Goal: Information Seeking & Learning: Learn about a topic

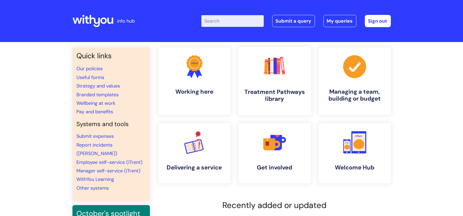
click at [279, 72] on rect at bounding box center [278, 72] width 3 height 1
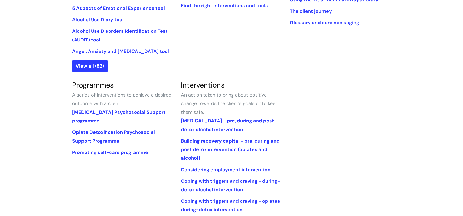
scroll to position [191, 0]
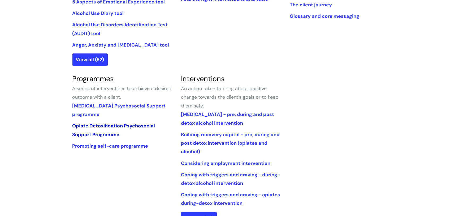
click at [101, 126] on link "Opiate Detoxification Psychosocial Support Programme" at bounding box center [114, 129] width 83 height 15
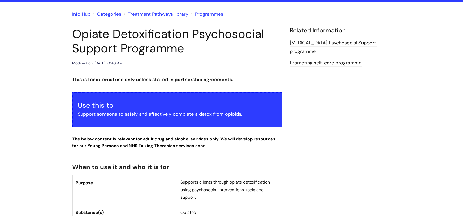
scroll to position [38, 0]
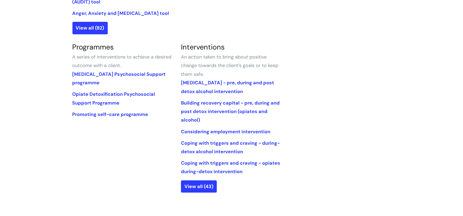
scroll to position [229, 0]
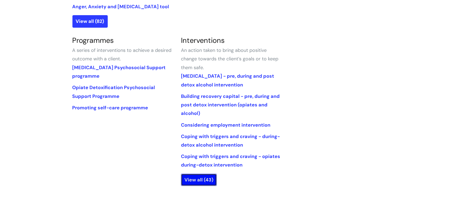
click at [195, 175] on link "View all (43)" at bounding box center [199, 179] width 36 height 12
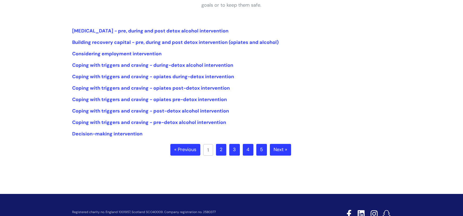
scroll to position [106, 0]
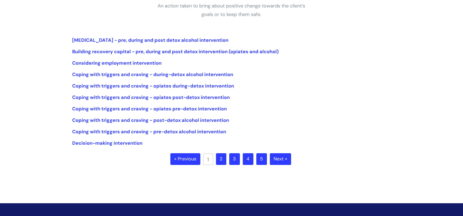
click at [222, 159] on link "2" at bounding box center [221, 159] width 10 height 12
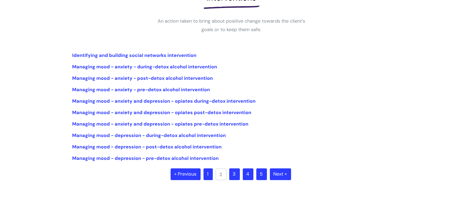
scroll to position [95, 0]
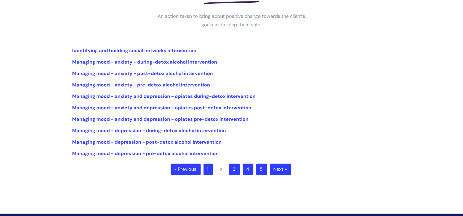
click at [235, 168] on link "3" at bounding box center [234, 169] width 11 height 12
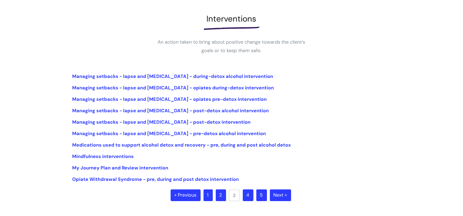
scroll to position [76, 0]
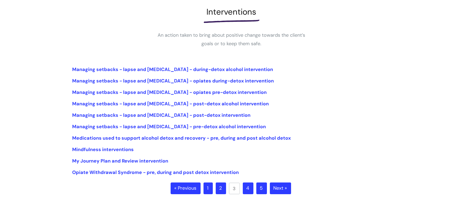
click at [282, 189] on link "Next »" at bounding box center [280, 188] width 21 height 12
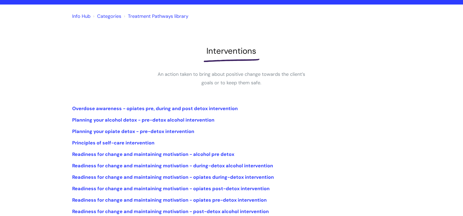
scroll to position [76, 0]
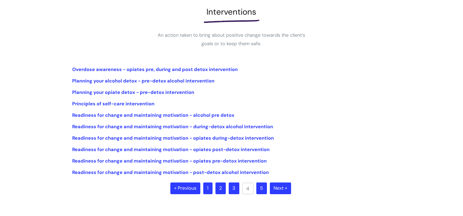
click at [262, 190] on link "5" at bounding box center [262, 188] width 11 height 12
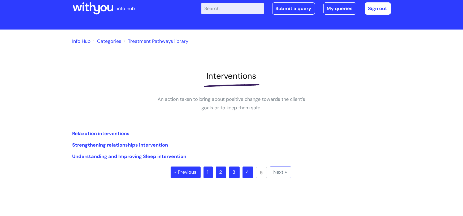
scroll to position [19, 0]
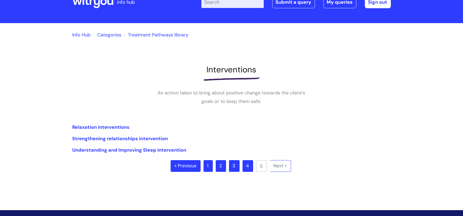
click at [250, 169] on link "4" at bounding box center [248, 166] width 11 height 12
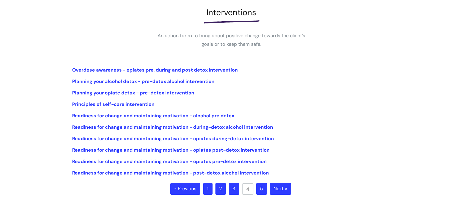
scroll to position [76, 0]
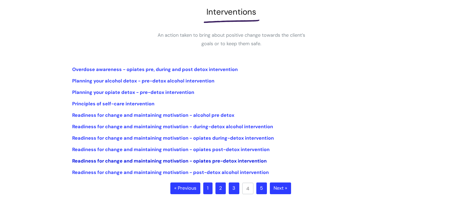
click at [131, 160] on link "Readiness for change and maintaining motivation - opiates pre-detox intervention" at bounding box center [170, 160] width 195 height 6
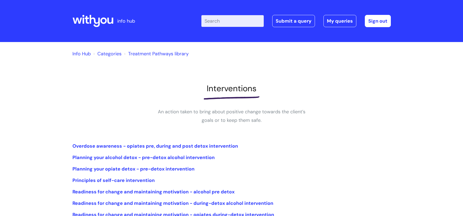
scroll to position [76, 0]
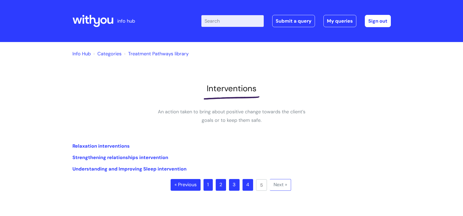
scroll to position [19, 0]
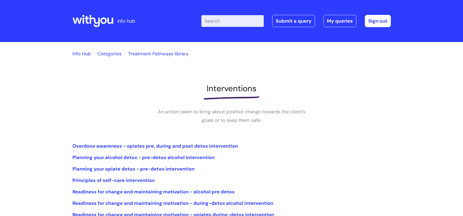
scroll to position [76, 0]
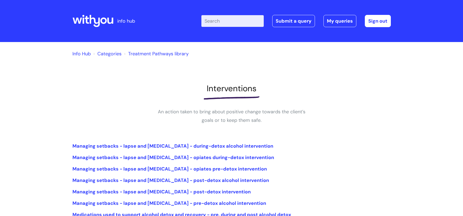
scroll to position [76, 0]
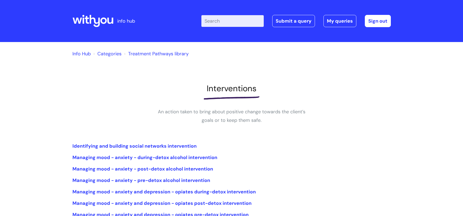
scroll to position [95, 0]
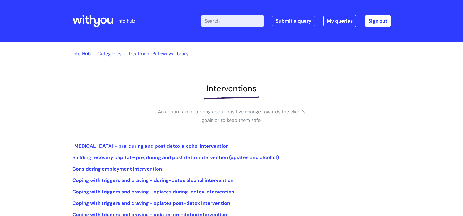
scroll to position [106, 0]
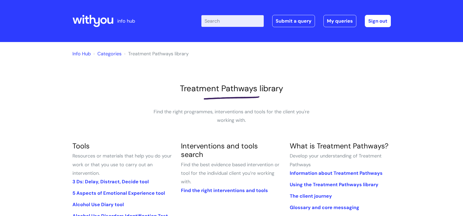
scroll to position [229, 0]
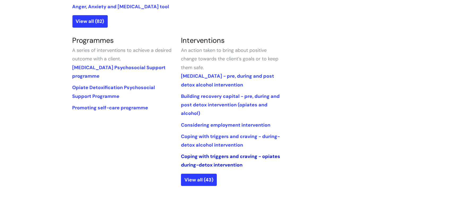
click at [212, 159] on link "Coping with triggers and craving - opiates during-detox intervention" at bounding box center [230, 160] width 99 height 15
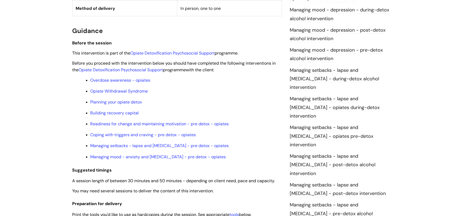
scroll to position [382, 0]
